Goal: Transaction & Acquisition: Obtain resource

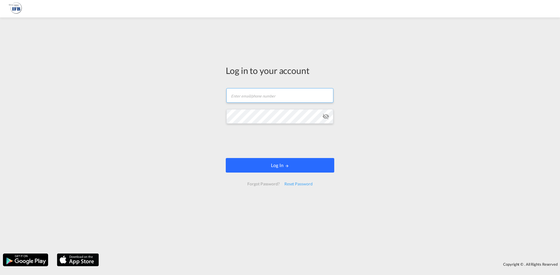
type input "[PERSON_NAME][EMAIL_ADDRESS][DOMAIN_NAME]"
click at [261, 164] on button "Log In" at bounding box center [280, 165] width 108 height 15
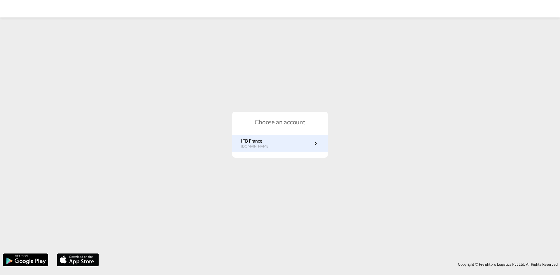
click at [304, 142] on link "IFB France [DOMAIN_NAME]" at bounding box center [280, 143] width 78 height 11
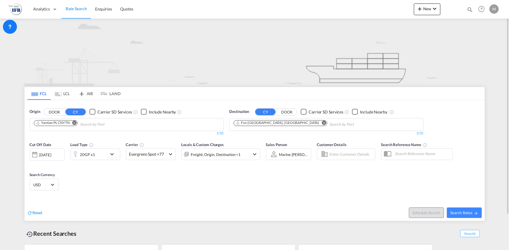
click at [101, 162] on div "Cut Off Date 19 Aug 2025 19/08/2025 Load Type 20GP x1 Carrier Evergreen Spot +7…" at bounding box center [145, 154] width 230 height 24
click at [102, 156] on div "20GP x1" at bounding box center [89, 155] width 36 height 12
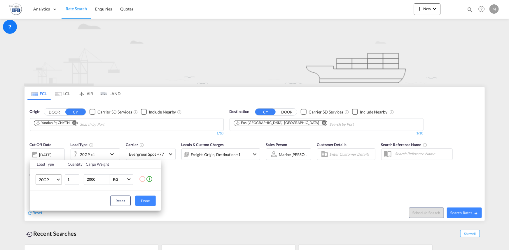
click at [47, 181] on span "20GP" at bounding box center [47, 180] width 17 height 6
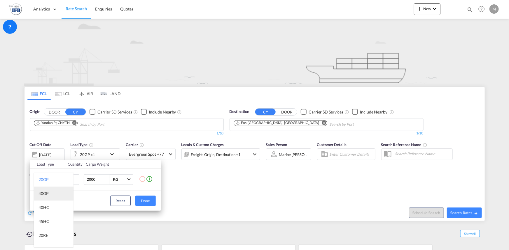
click at [49, 196] on md-option "40GP" at bounding box center [54, 194] width 40 height 14
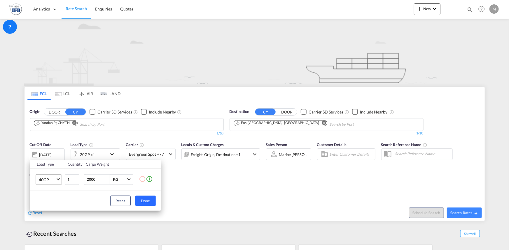
click at [152, 202] on button "Done" at bounding box center [145, 201] width 20 height 10
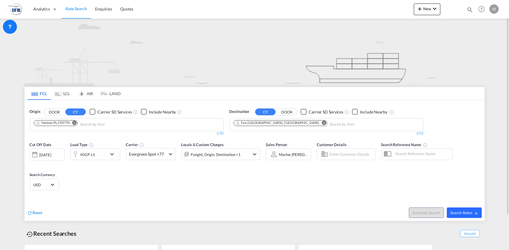
click at [471, 211] on span "Search Rates" at bounding box center [464, 213] width 28 height 5
type input "CNYTN to FRFOS / 19 Aug 2025"
